Goal: Information Seeking & Learning: Learn about a topic

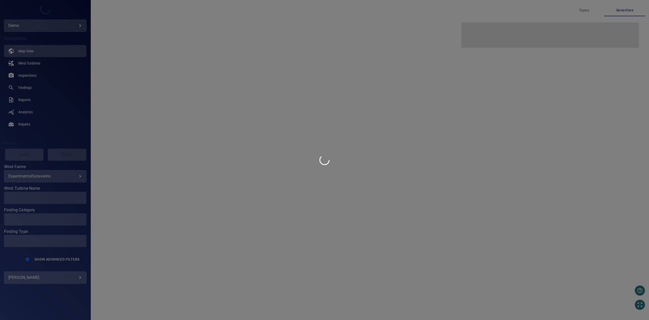
click at [53, 25] on div at bounding box center [324, 160] width 649 height 320
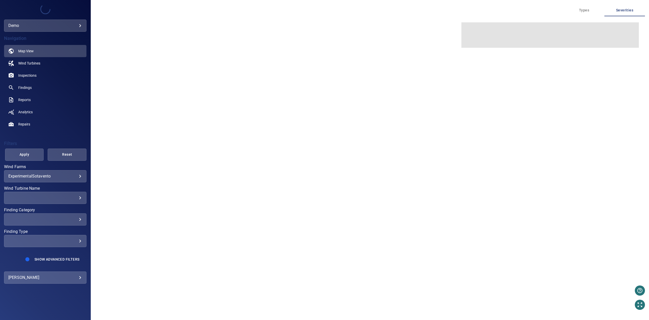
click at [55, 29] on body "**********" at bounding box center [324, 160] width 649 height 320
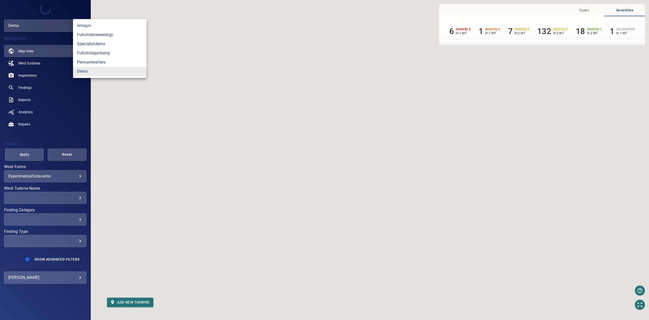
click at [108, 25] on link "amegni" at bounding box center [110, 25] width 74 height 9
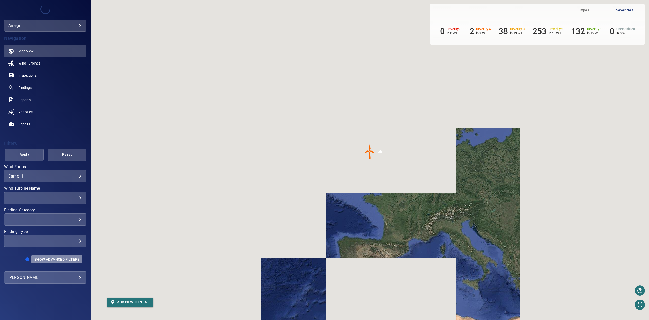
click at [55, 256] on button "Show Advanced Filters" at bounding box center [56, 259] width 51 height 8
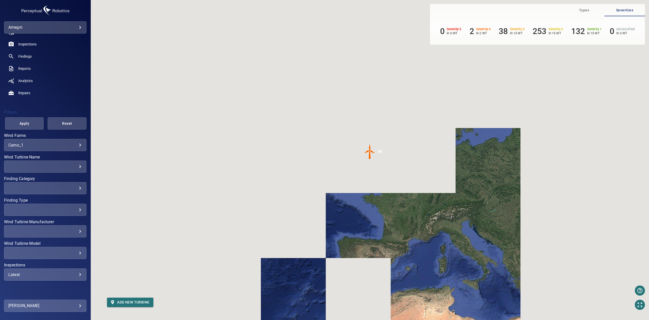
scroll to position [43, 0]
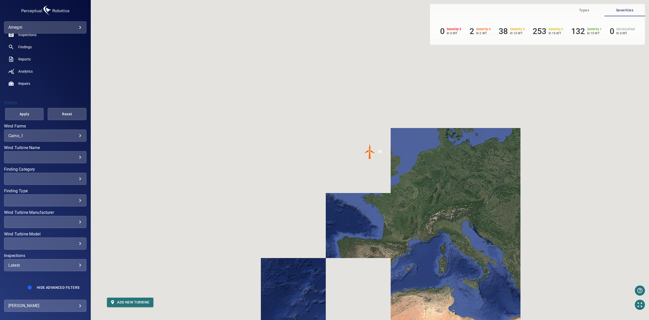
click at [51, 267] on div "Latest ****** ​" at bounding box center [45, 265] width 82 height 12
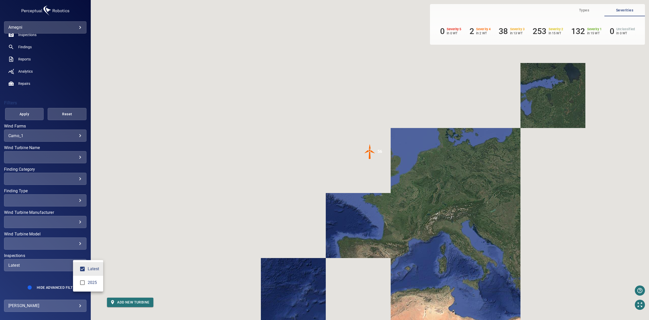
click at [89, 287] on li "2025" at bounding box center [88, 282] width 30 height 14
click at [89, 270] on span "Latest" at bounding box center [93, 269] width 11 height 6
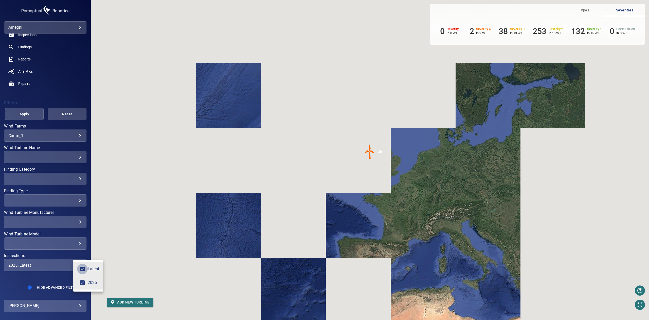
type input "****"
click at [21, 110] on div "Inspections" at bounding box center [324, 160] width 649 height 320
click at [19, 113] on span "Apply" at bounding box center [24, 114] width 26 height 6
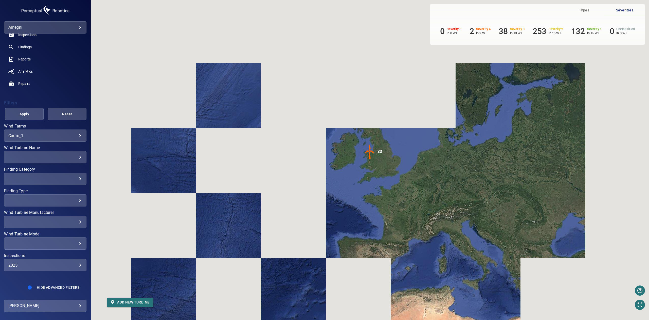
click at [66, 222] on div "​" at bounding box center [45, 221] width 74 height 5
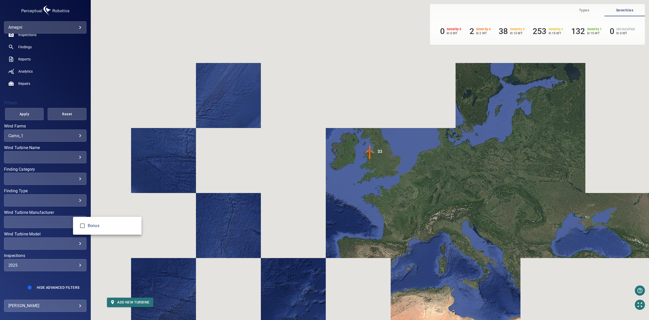
click at [59, 200] on div "Wind Turbine Manufacturer" at bounding box center [324, 160] width 649 height 320
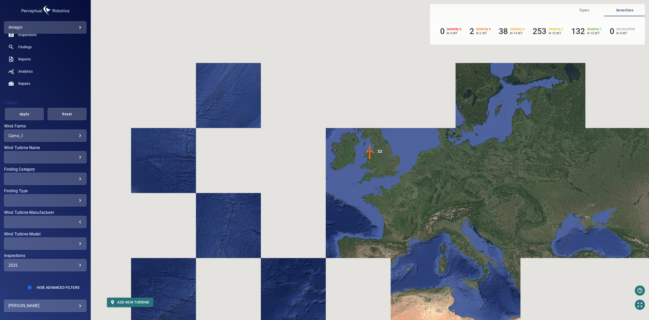
click at [59, 200] on div "​" at bounding box center [45, 200] width 74 height 5
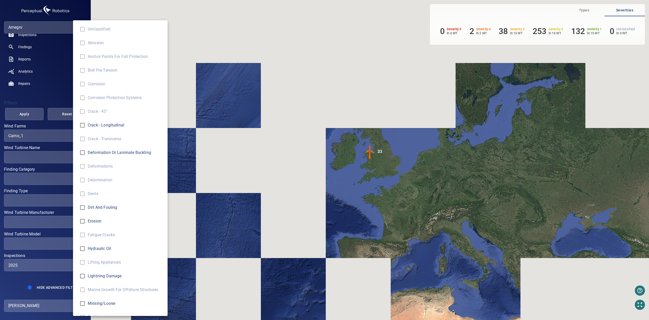
click at [59, 200] on div "Finding Type" at bounding box center [324, 160] width 649 height 320
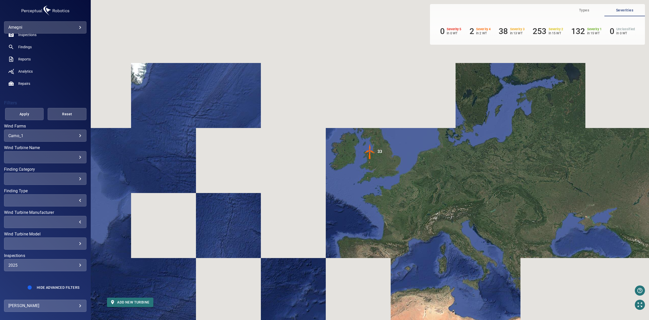
click at [52, 154] on div "​ ​" at bounding box center [45, 157] width 82 height 12
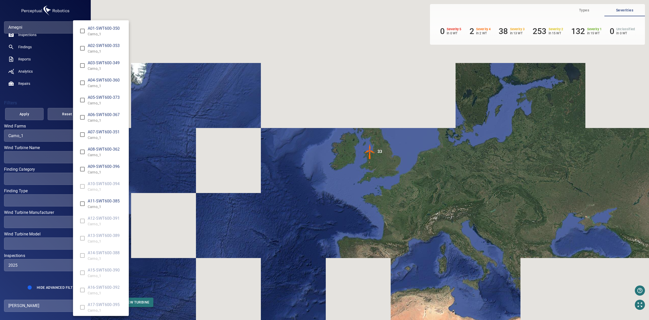
click at [52, 154] on div "Wind Turbine Name" at bounding box center [324, 160] width 649 height 320
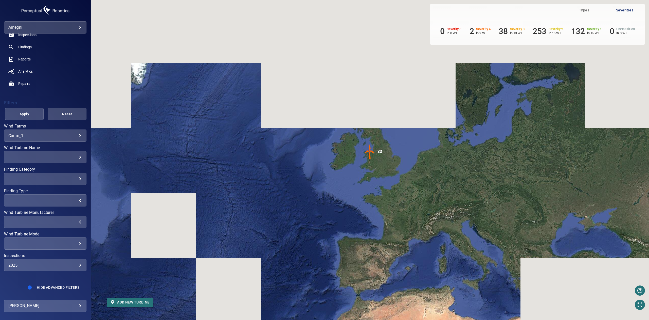
click at [44, 179] on div "​" at bounding box center [45, 178] width 74 height 5
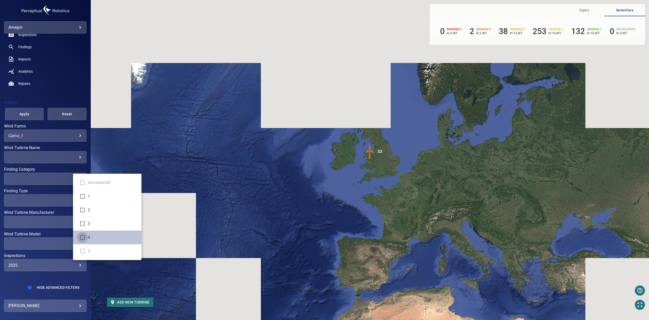
type input "*"
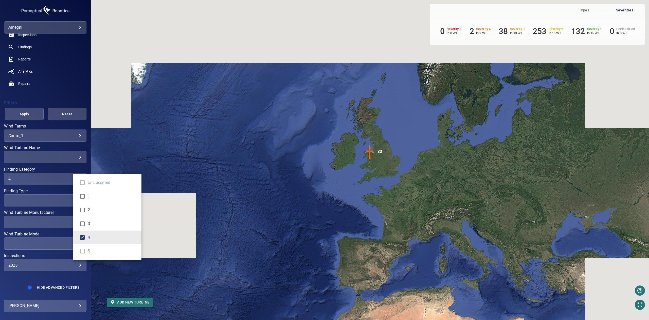
click at [20, 117] on div "Finding Category" at bounding box center [324, 160] width 649 height 320
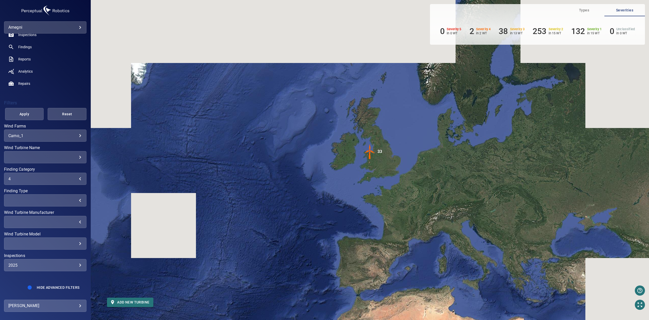
click at [21, 116] on span "Apply" at bounding box center [24, 114] width 26 height 6
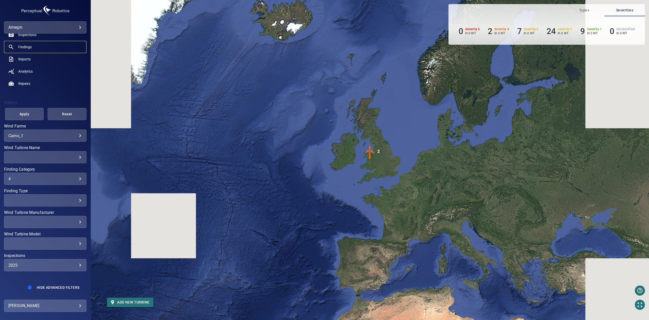
click at [24, 44] on span "Findings" at bounding box center [24, 46] width 13 height 5
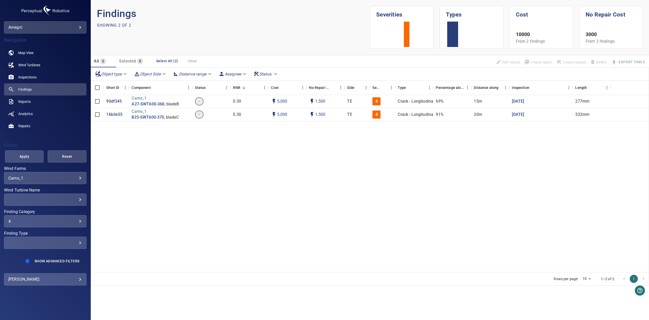
click at [52, 219] on div "4" at bounding box center [45, 221] width 74 height 5
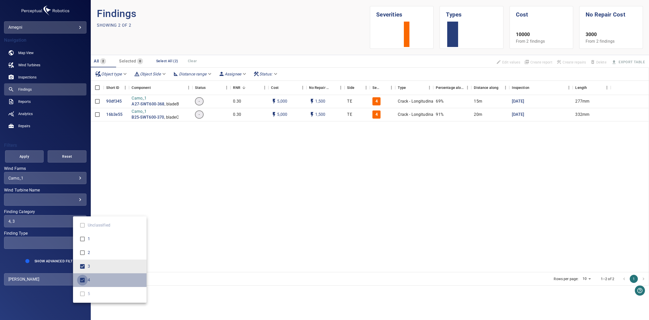
type input "*"
click at [23, 152] on div "Finding Category" at bounding box center [324, 160] width 649 height 320
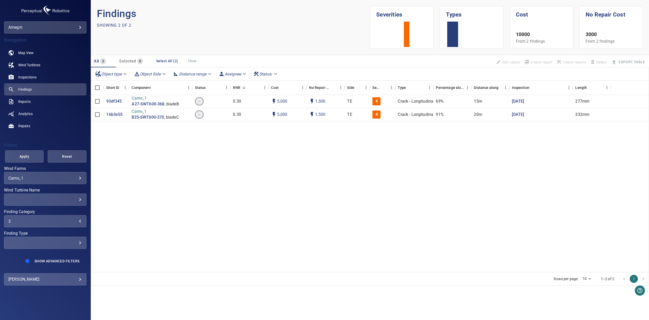
click at [23, 153] on span "Apply" at bounding box center [24, 156] width 26 height 6
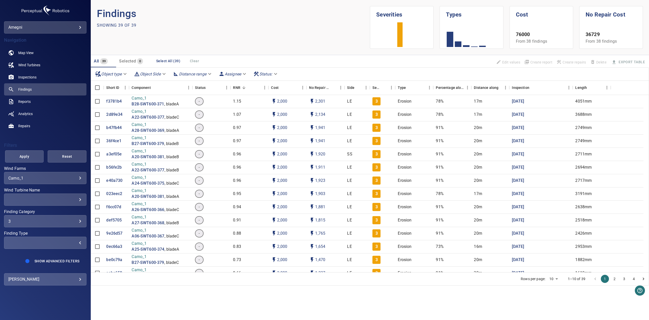
click at [55, 244] on div "​" at bounding box center [45, 242] width 74 height 5
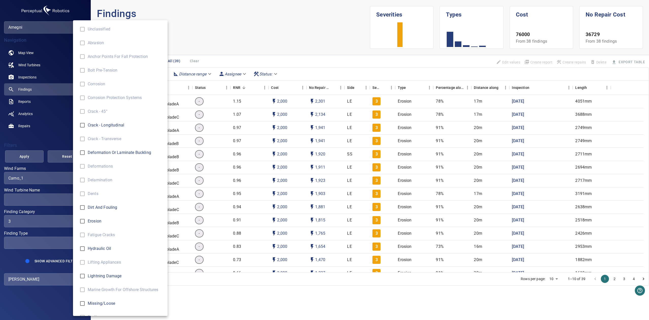
click at [49, 185] on div "Finding Type" at bounding box center [324, 160] width 649 height 320
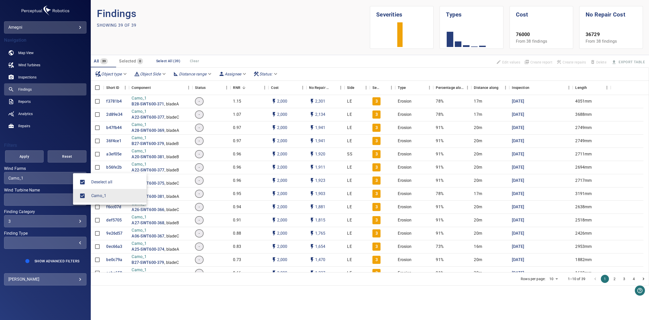
click at [47, 180] on body "**********" at bounding box center [324, 160] width 649 height 320
click at [47, 180] on div at bounding box center [324, 160] width 649 height 320
click at [48, 241] on div "​" at bounding box center [45, 242] width 74 height 5
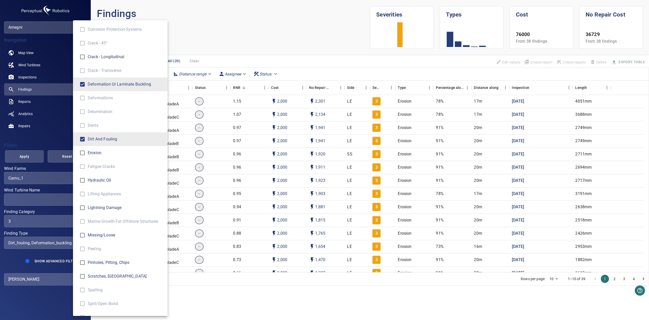
scroll to position [106, 0]
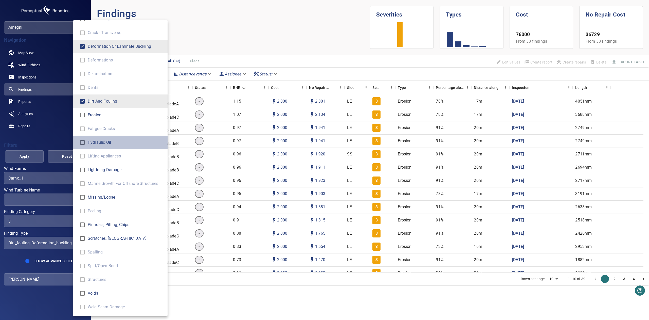
click at [92, 144] on span "Hydraulic Oil" at bounding box center [126, 142] width 76 height 6
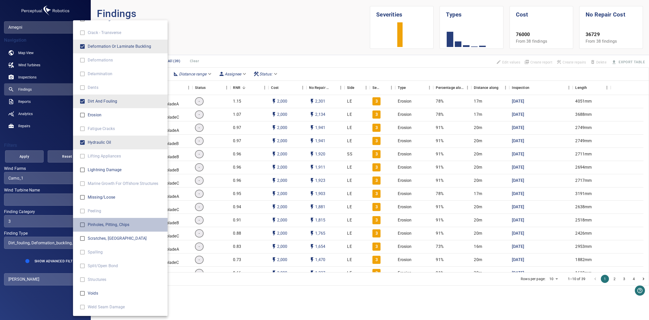
click at [100, 228] on li "Pinholes, Pitting, Chips" at bounding box center [120, 225] width 95 height 14
type input "**********"
click at [32, 153] on div "Finding Type" at bounding box center [324, 160] width 649 height 320
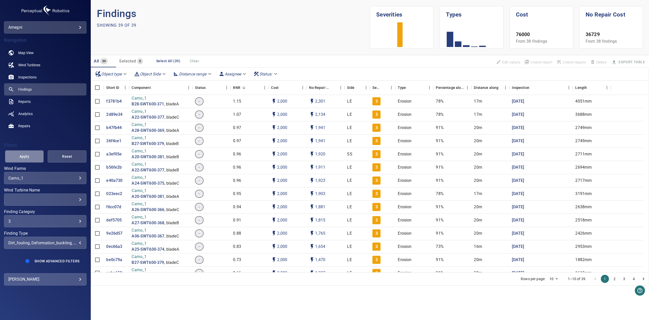
click at [30, 156] on span "Apply" at bounding box center [24, 156] width 26 height 6
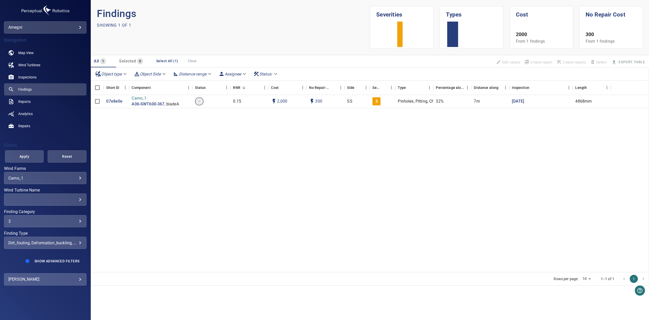
click at [259, 162] on div "07e8e0e Carno_1 A06-SWT600-367 , bladeA - 0.15 2,000 300 SS 3 Pinholes, Pitting…" at bounding box center [370, 183] width 558 height 177
click at [65, 220] on div "3" at bounding box center [45, 221] width 74 height 5
click at [16, 163] on div "Finding Category" at bounding box center [324, 160] width 649 height 320
click at [21, 158] on span "Apply" at bounding box center [24, 156] width 26 height 6
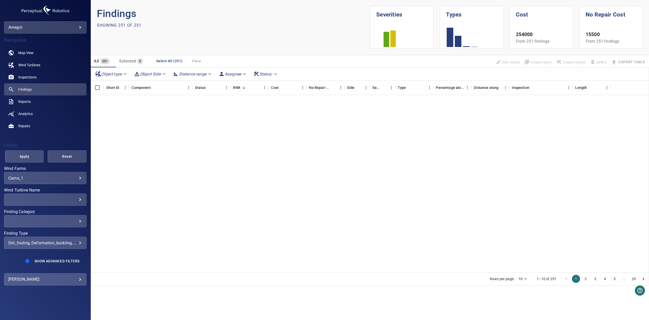
scroll to position [0, 0]
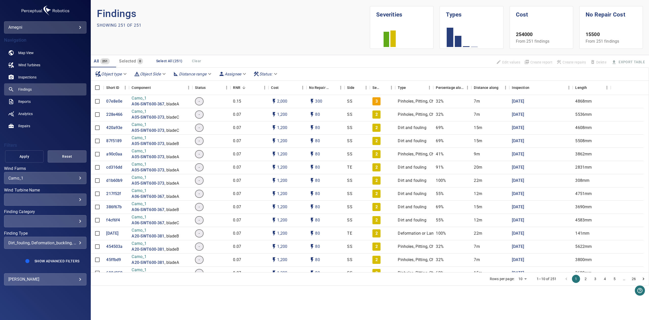
click at [24, 157] on span "Apply" at bounding box center [24, 156] width 26 height 6
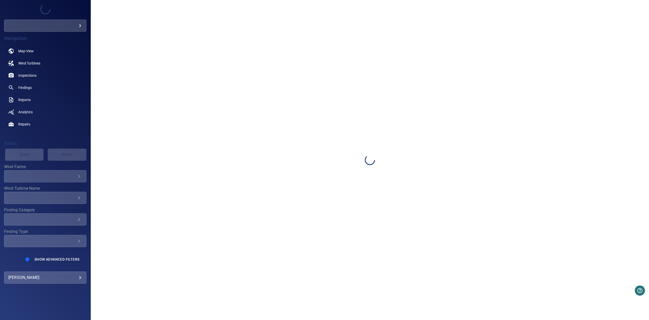
type input "******"
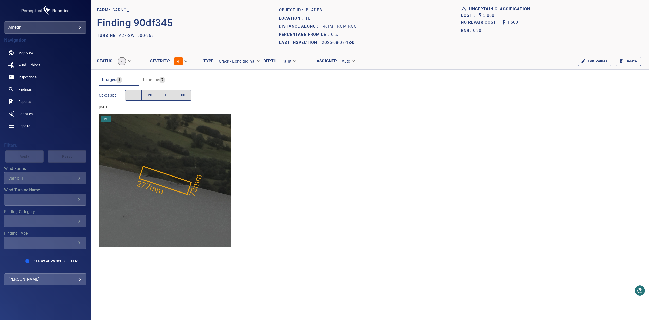
click at [184, 60] on body "**********" at bounding box center [324, 160] width 649 height 320
click at [186, 54] on li "3" at bounding box center [185, 51] width 31 height 9
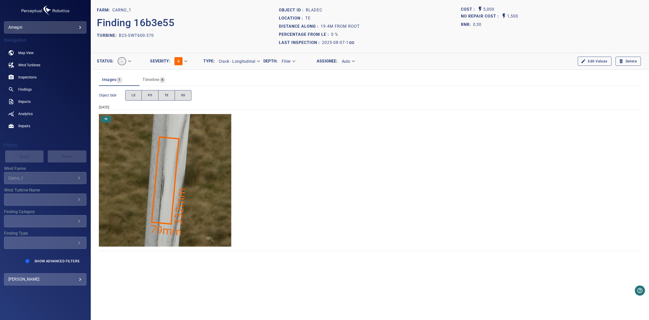
click at [151, 76] on div "Timeline 6" at bounding box center [154, 79] width 23 height 7
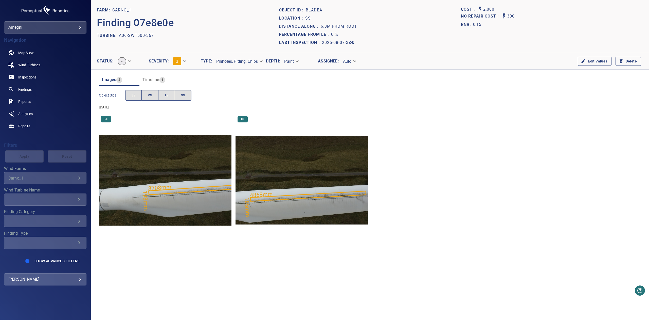
click at [184, 58] on body "**********" at bounding box center [324, 160] width 649 height 320
click at [180, 52] on li "2" at bounding box center [184, 51] width 31 height 9
click at [184, 62] on body "**********" at bounding box center [324, 160] width 649 height 320
click at [181, 54] on li "2" at bounding box center [184, 51] width 31 height 9
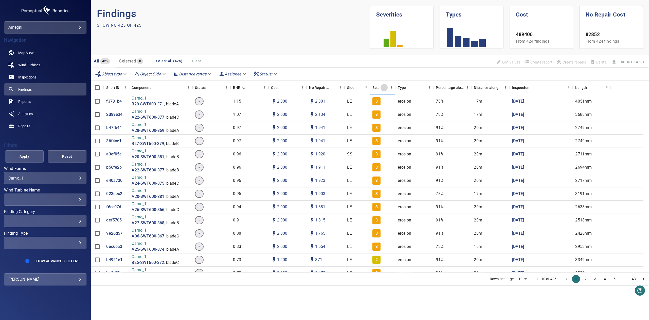
click at [383, 91] on button "Sort" at bounding box center [384, 87] width 7 height 7
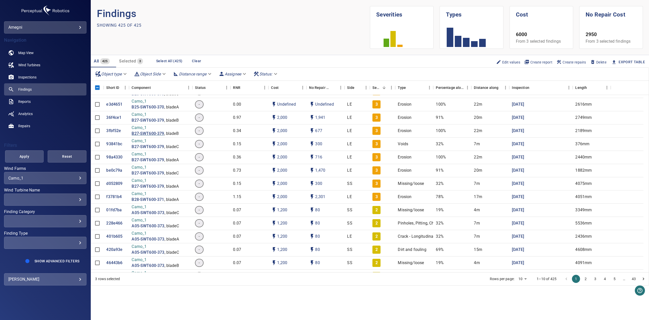
scroll to position [338, 0]
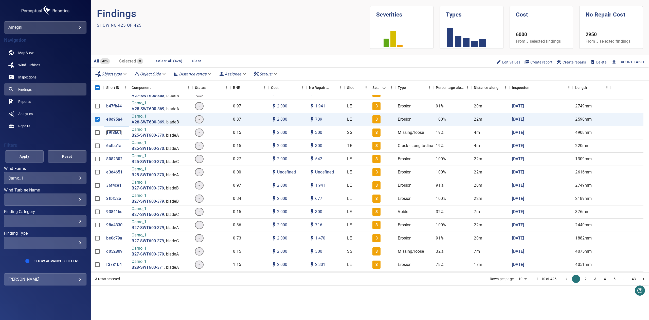
drag, startPoint x: 109, startPoint y: 128, endPoint x: 111, endPoint y: 131, distance: 3.5
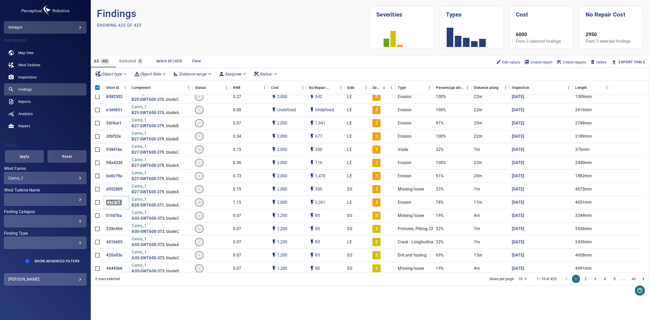
scroll to position [406, 0]
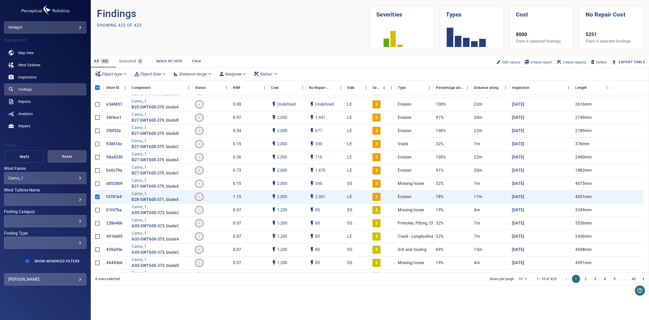
click at [25, 159] on span "Apply" at bounding box center [24, 156] width 26 height 6
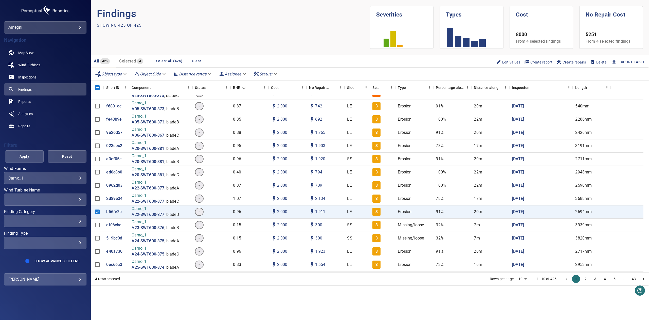
scroll to position [0, 0]
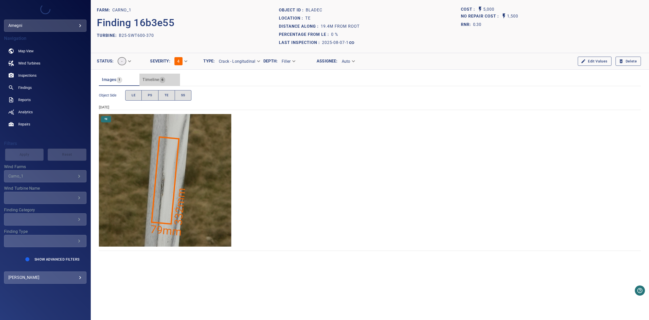
click at [160, 83] on div "Timeline 6" at bounding box center [154, 79] width 23 height 7
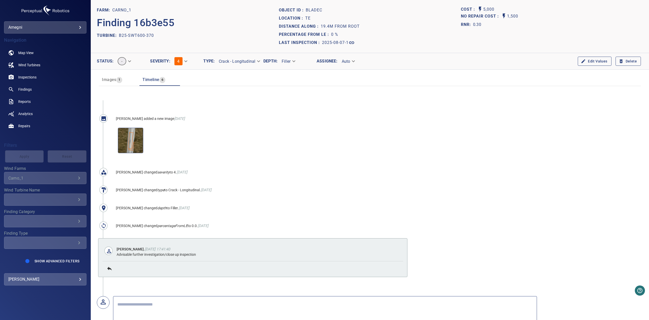
click at [110, 79] on span "Images" at bounding box center [109, 79] width 14 height 5
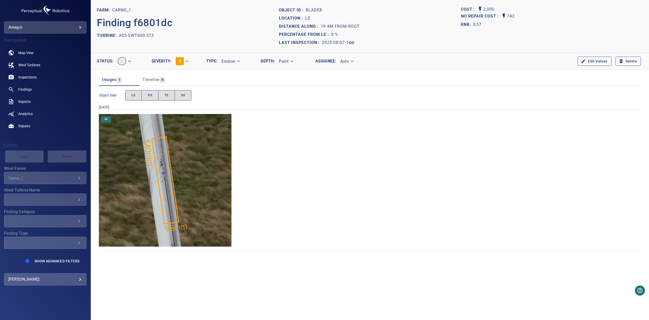
click at [156, 80] on span "Timeline" at bounding box center [151, 79] width 17 height 5
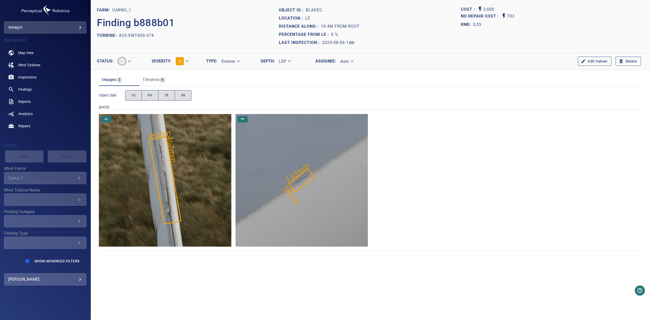
click at [286, 155] on img "Carno_1/A25-SWT600-374/2025-08-06-1/2025-08-06-1/image42wp45.jpg" at bounding box center [302, 180] width 132 height 132
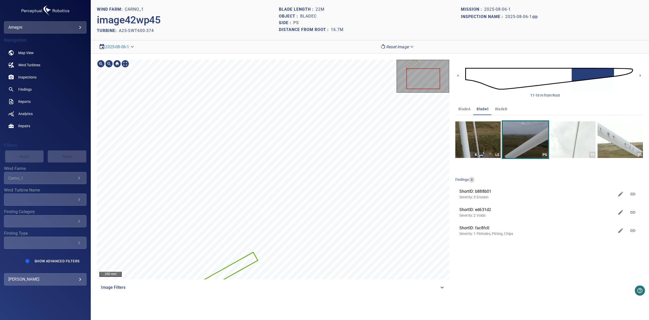
click at [60, 226] on main "**********" at bounding box center [324, 160] width 649 height 320
click at [71, 201] on main "**********" at bounding box center [324, 160] width 649 height 320
click at [593, 147] on img "button" at bounding box center [572, 139] width 45 height 37
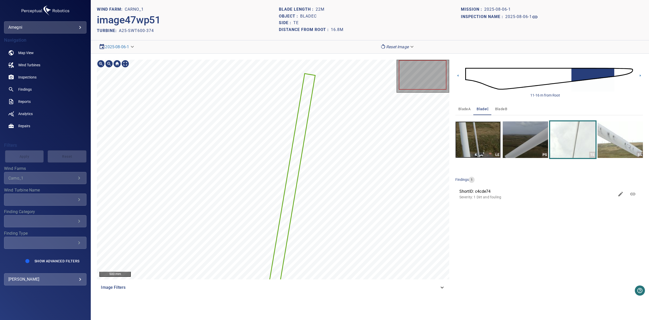
click at [485, 140] on img "button" at bounding box center [477, 139] width 45 height 37
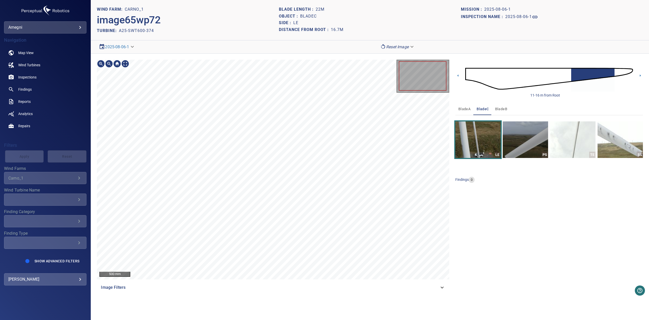
click at [286, 286] on div "500 mm Image Filters" at bounding box center [273, 177] width 352 height 234
click at [610, 142] on img "button" at bounding box center [620, 139] width 45 height 37
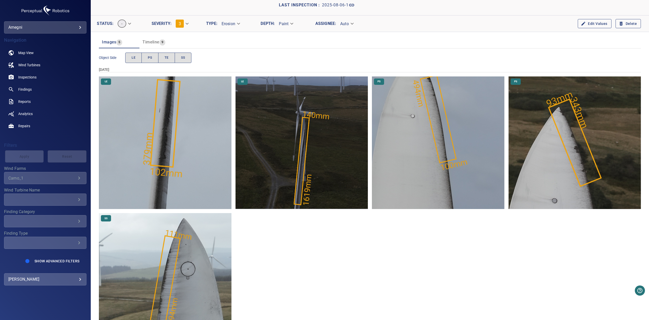
scroll to position [73, 0]
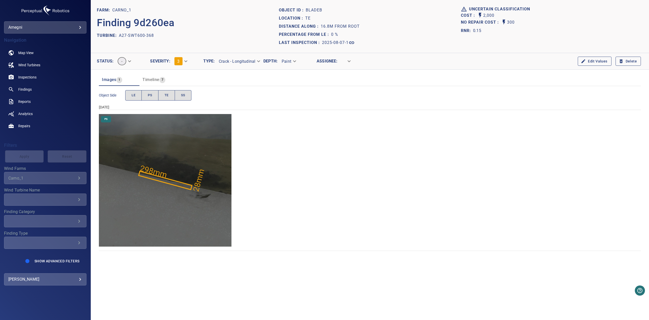
click at [160, 77] on span "7" at bounding box center [163, 80] width 6 height 6
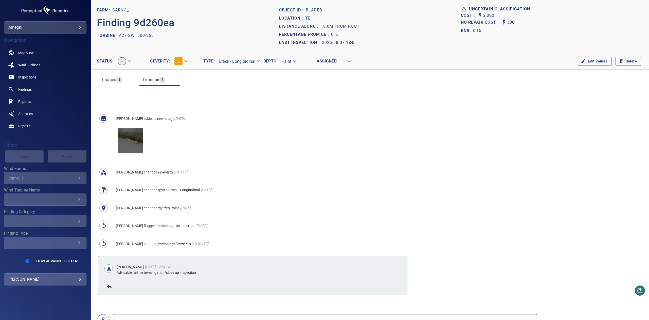
click at [114, 79] on span "Images" at bounding box center [109, 79] width 14 height 5
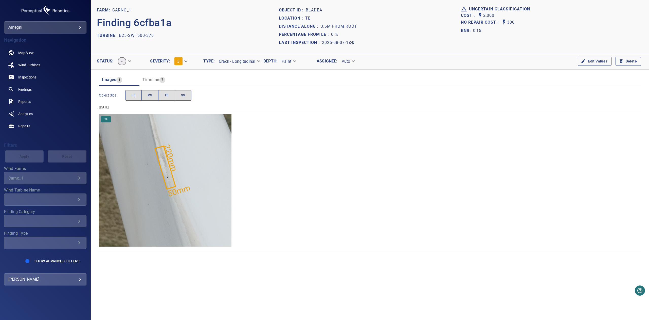
click at [155, 77] on span "Timeline" at bounding box center [151, 79] width 17 height 5
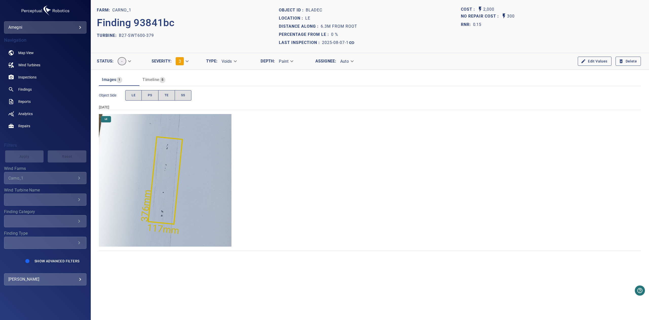
click at [188, 59] on body "**********" at bounding box center [324, 160] width 649 height 320
click at [184, 53] on li "2" at bounding box center [187, 51] width 31 height 9
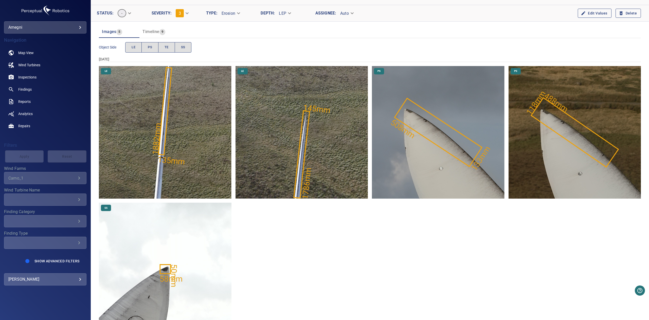
scroll to position [73, 0]
